Goal: Task Accomplishment & Management: Use online tool/utility

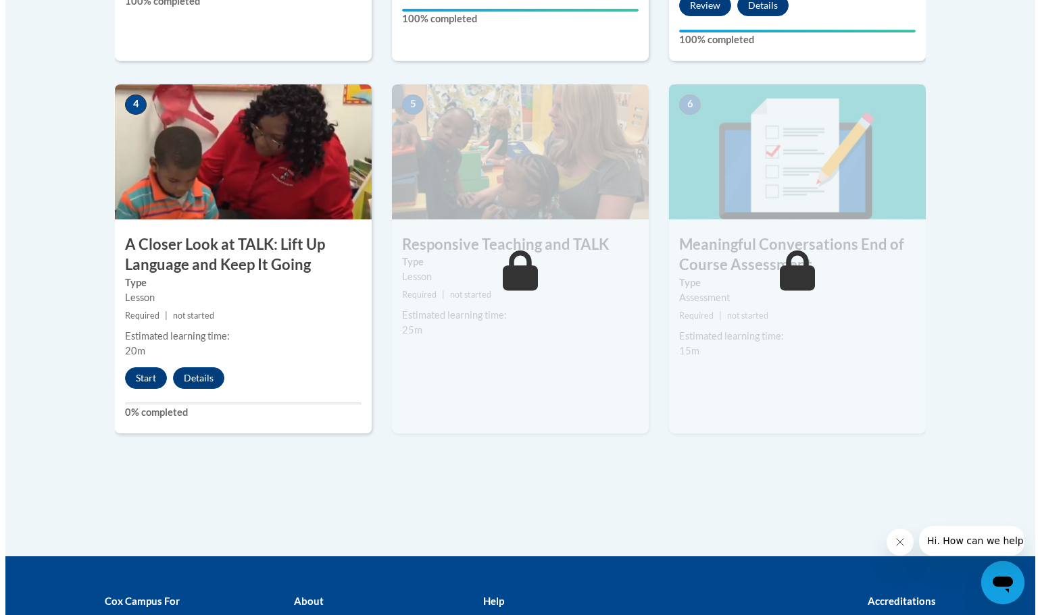
scroll to position [743, 0]
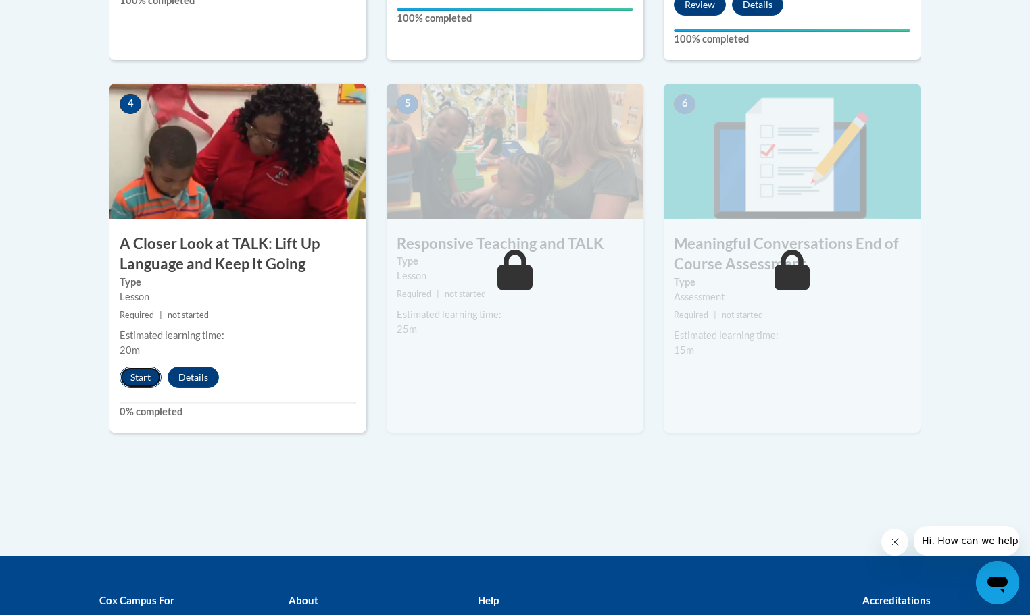
click at [143, 376] on button "Start" at bounding box center [141, 378] width 42 height 22
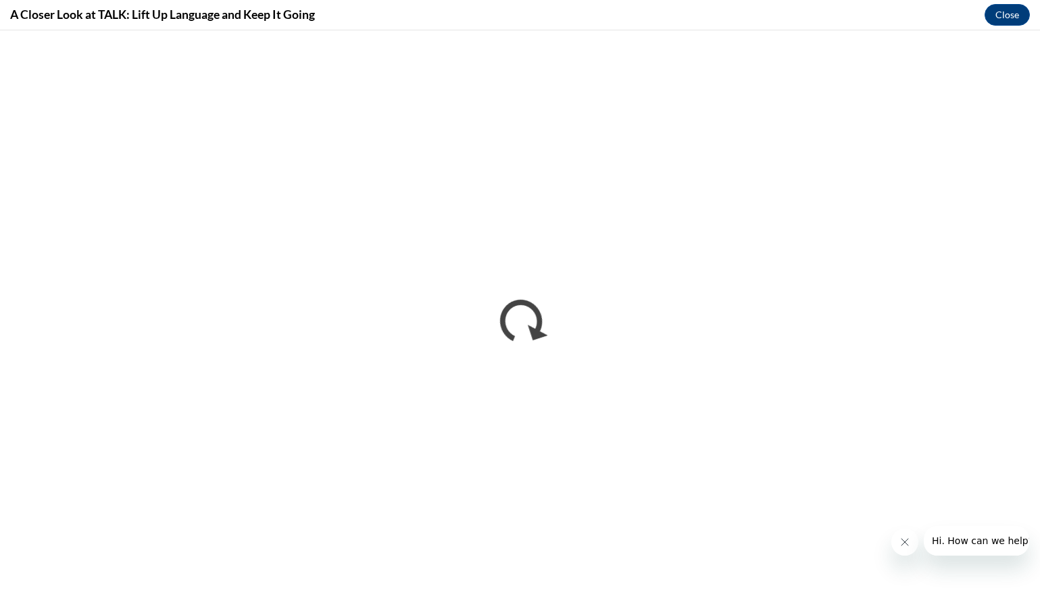
scroll to position [0, 0]
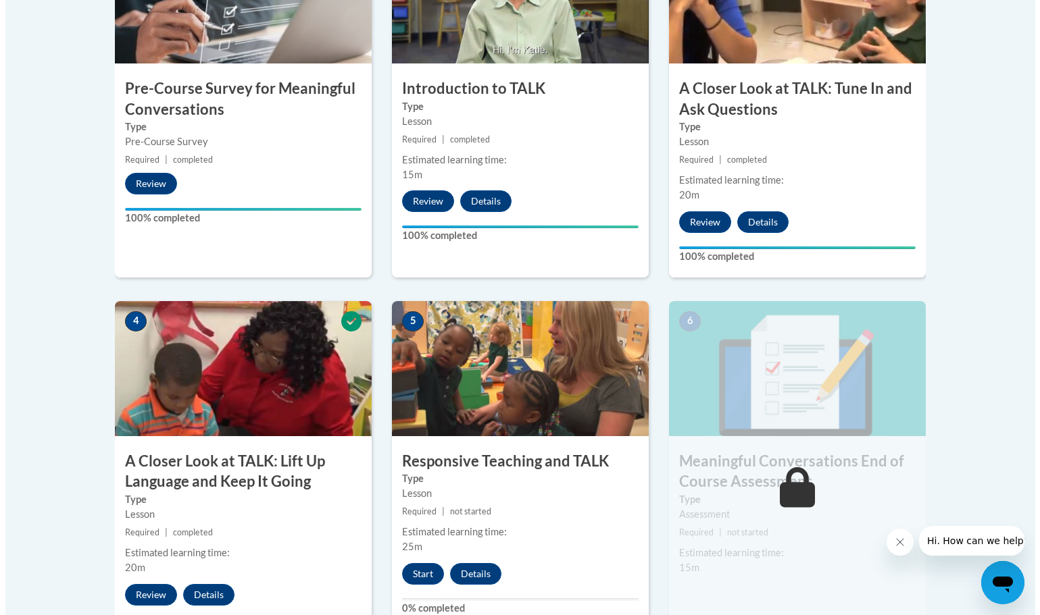
scroll to position [676, 0]
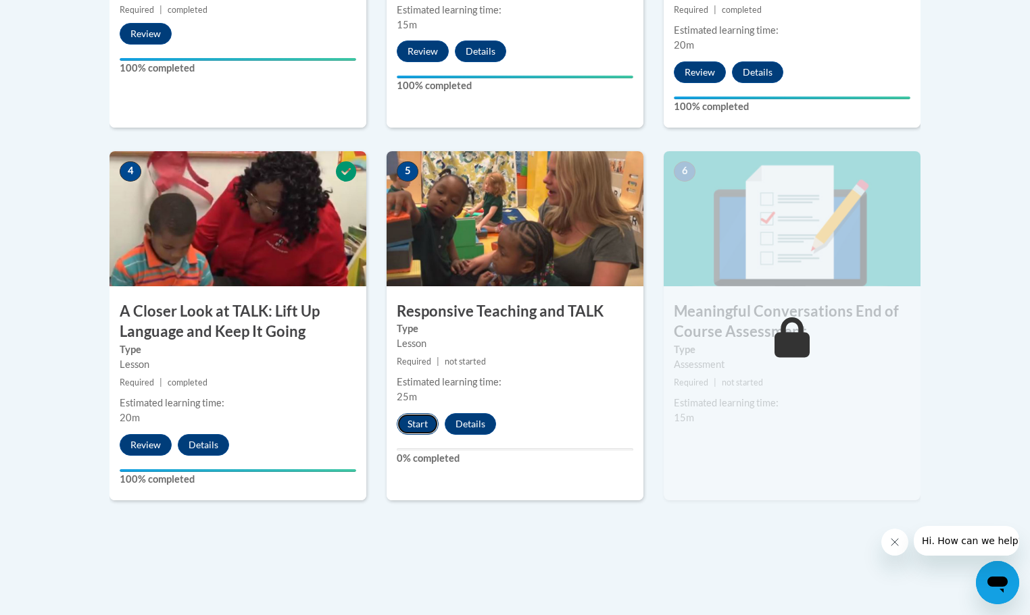
click at [411, 423] on button "Start" at bounding box center [418, 424] width 42 height 22
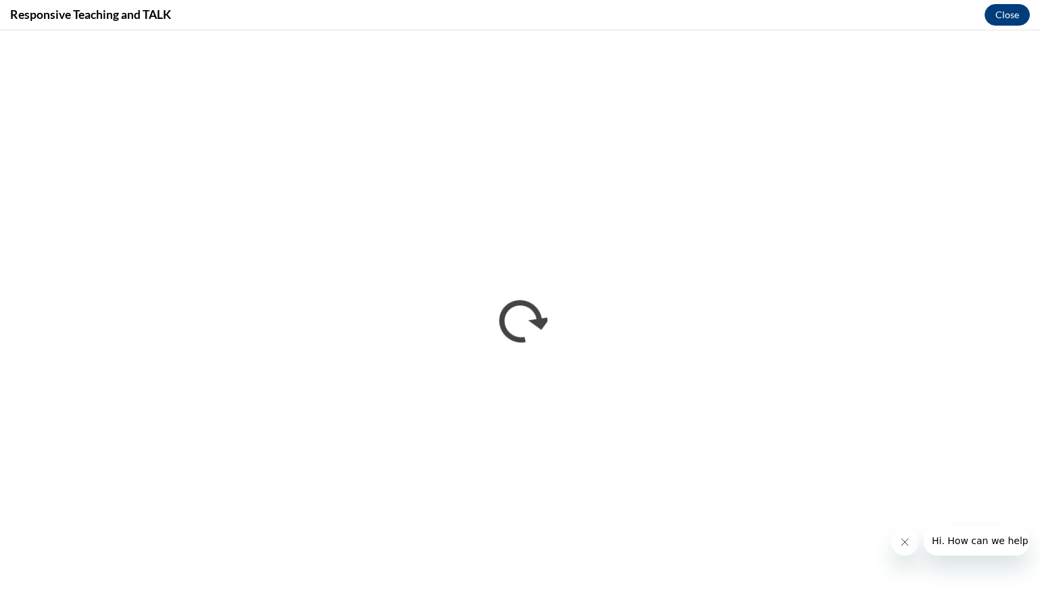
scroll to position [0, 0]
